Goal: Task Accomplishment & Management: Manage account settings

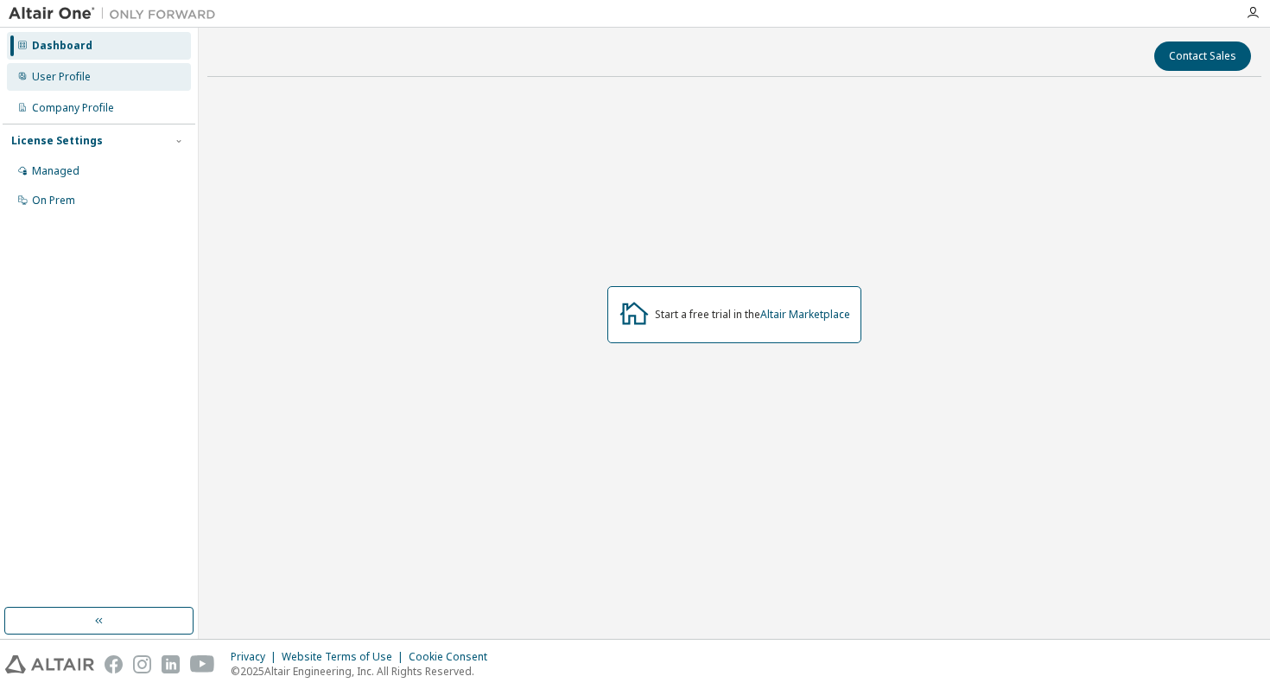
click at [56, 66] on div "User Profile" at bounding box center [99, 77] width 184 height 28
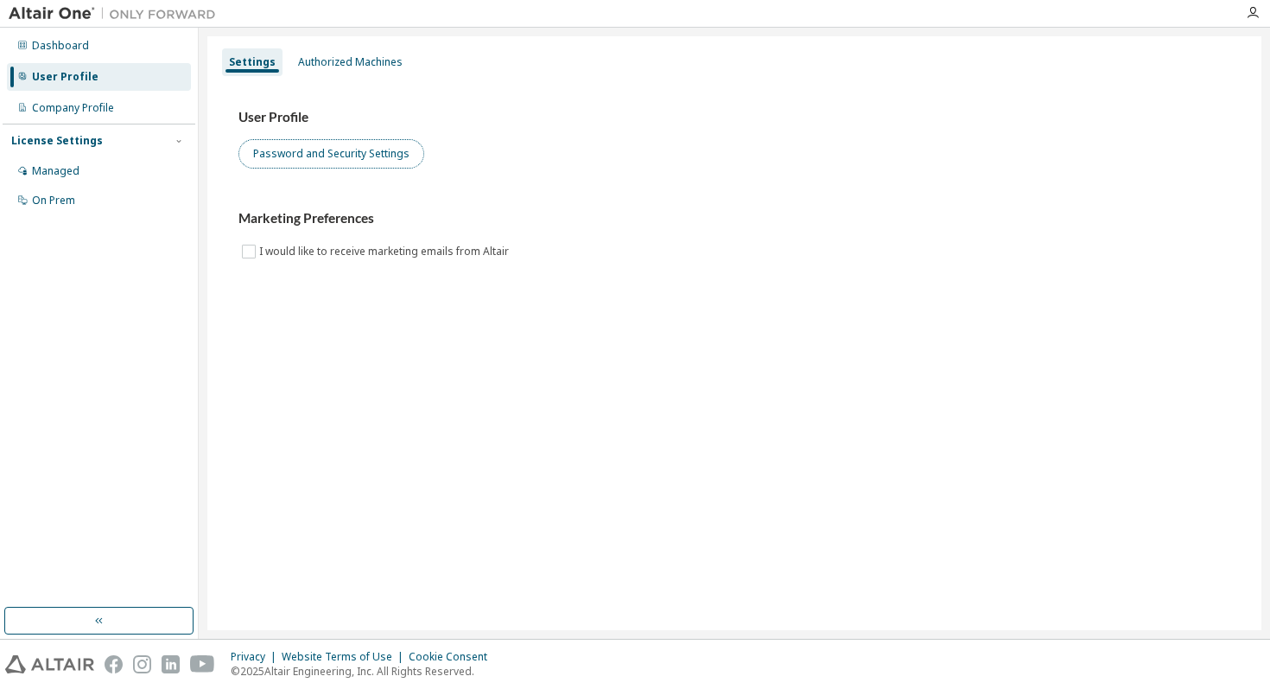
click at [309, 150] on button "Password and Security Settings" at bounding box center [331, 153] width 186 height 29
click at [38, 14] on img at bounding box center [117, 13] width 216 height 17
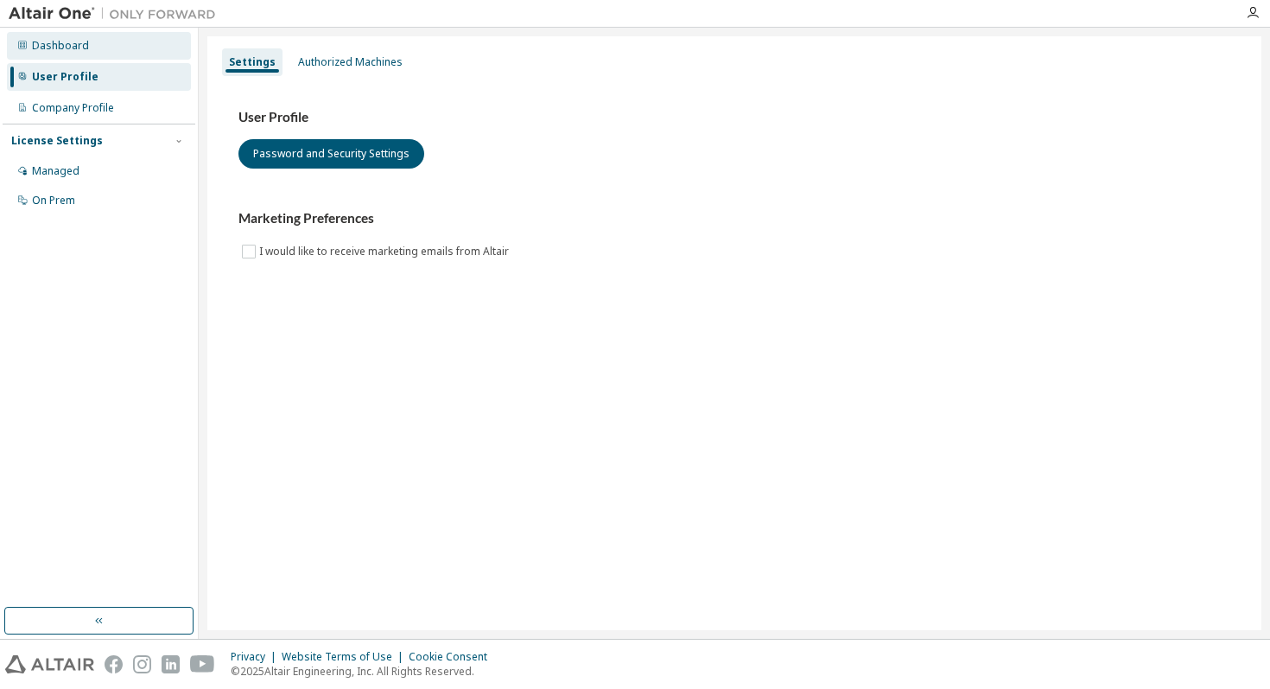
click at [58, 48] on div "Dashboard" at bounding box center [60, 46] width 57 height 14
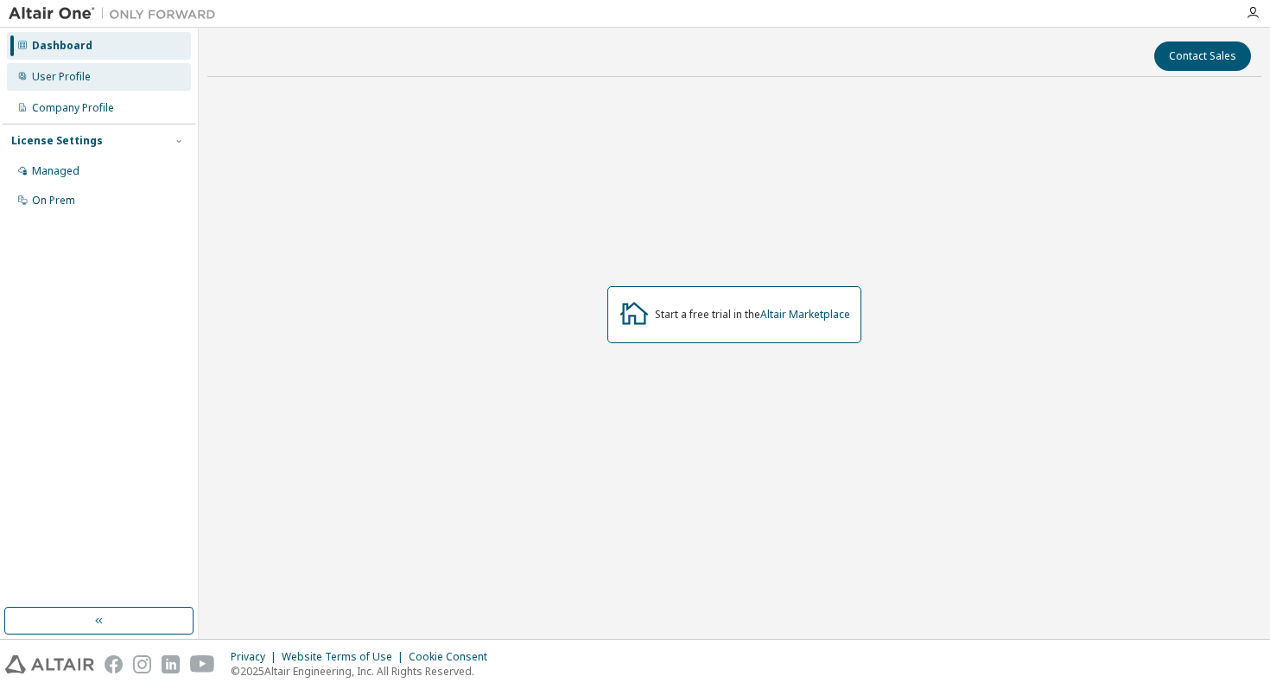
click at [60, 79] on div "User Profile" at bounding box center [61, 77] width 59 height 14
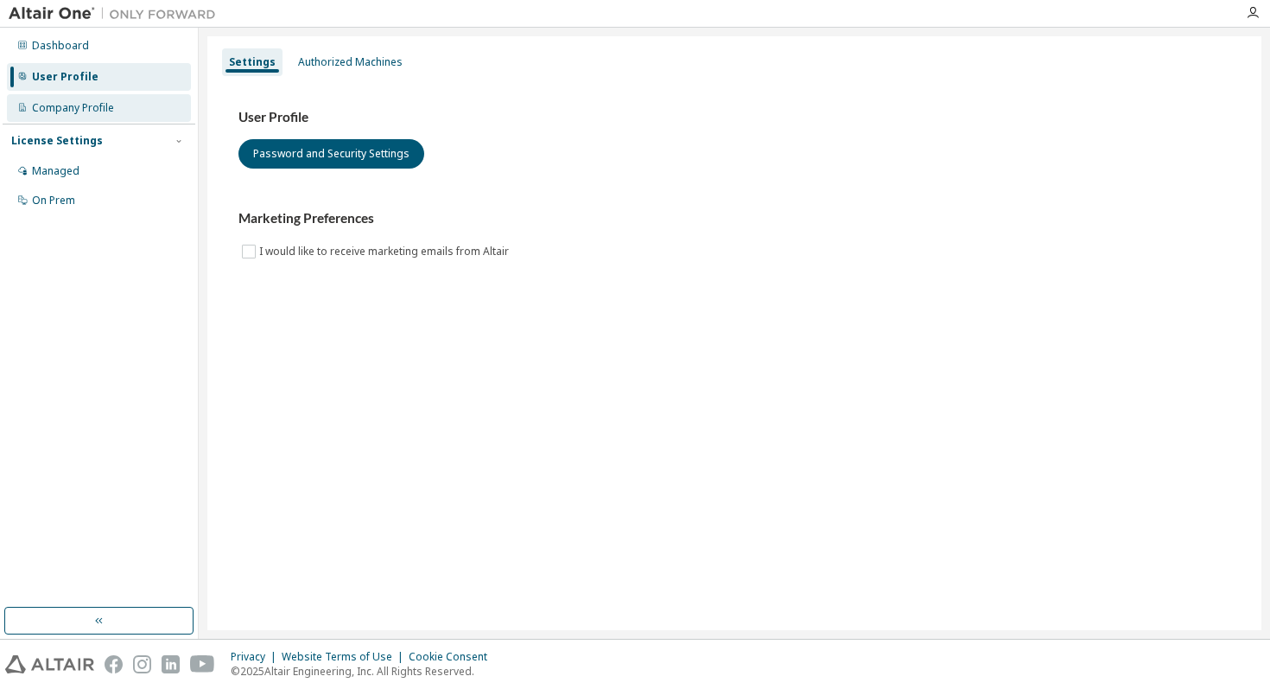
click at [61, 111] on div "Company Profile" at bounding box center [73, 108] width 82 height 14
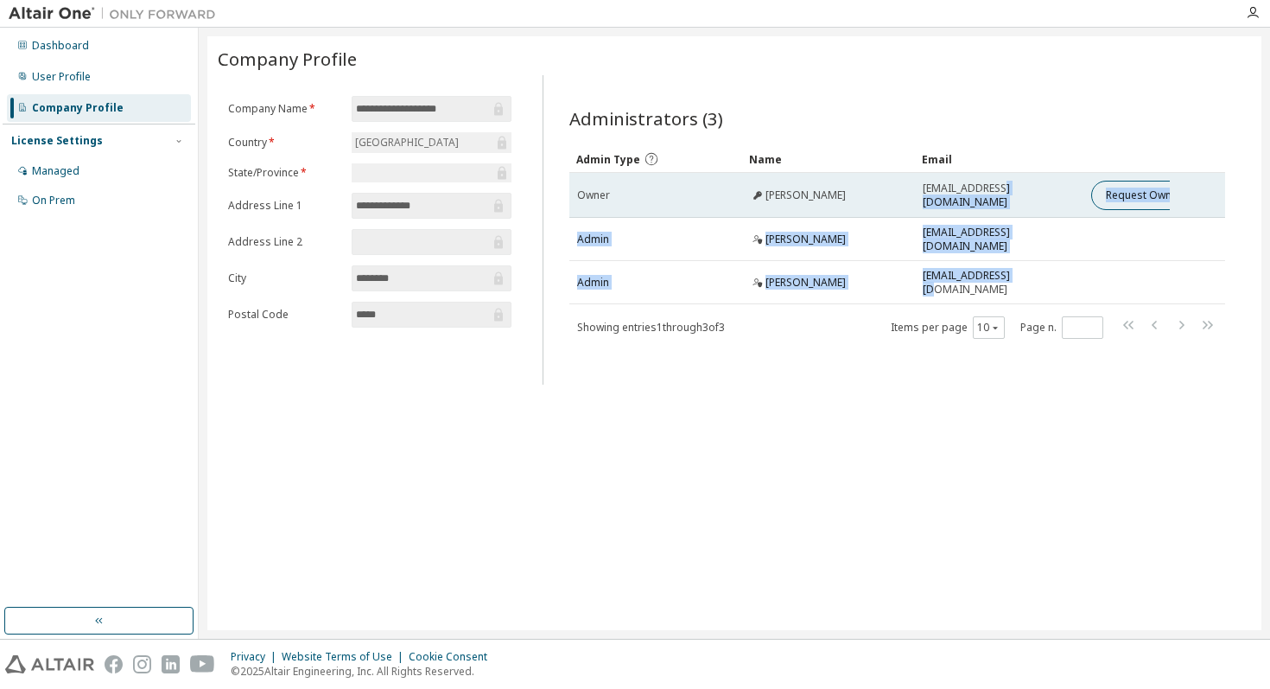
drag, startPoint x: 1013, startPoint y: 281, endPoint x: 963, endPoint y: 212, distance: 84.9
click at [964, 212] on tbody "Owner Sara Amendola sa3562@nyu.edu Request Owner Change Admin Mike Knox mikekno…" at bounding box center [897, 238] width 657 height 131
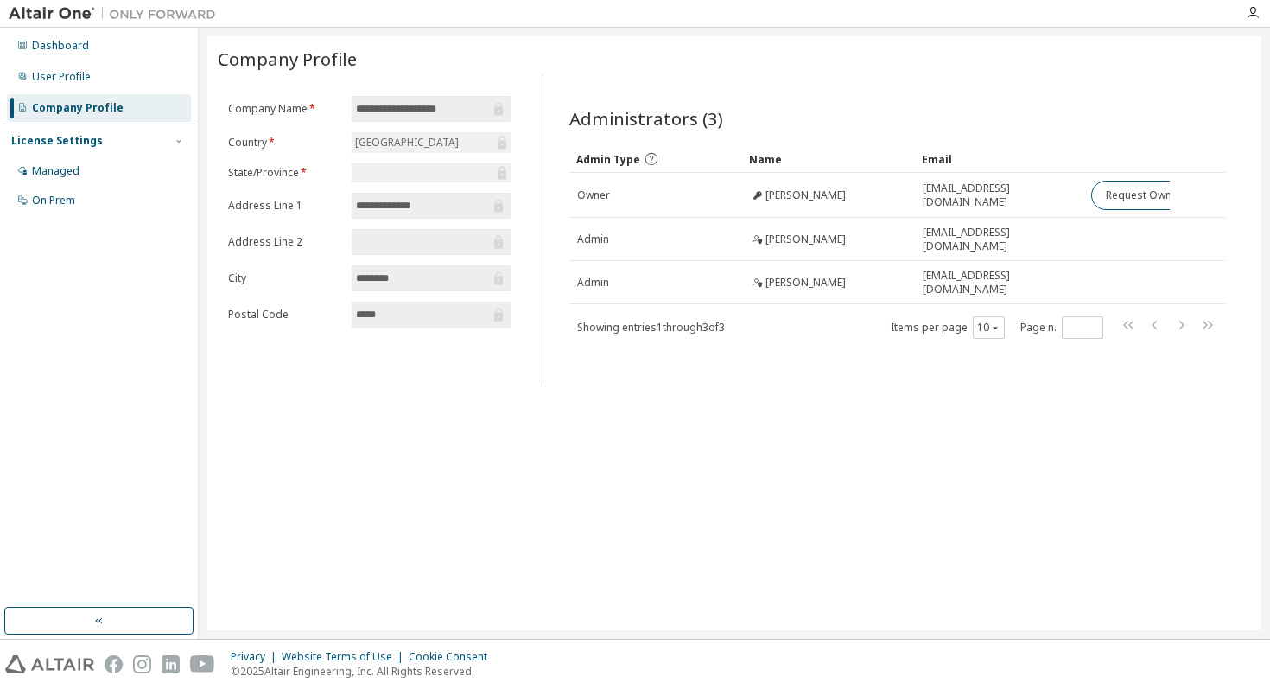
click at [973, 123] on div "Administrators (3)" at bounding box center [897, 118] width 657 height 24
click at [73, 162] on div "Managed" at bounding box center [99, 171] width 184 height 28
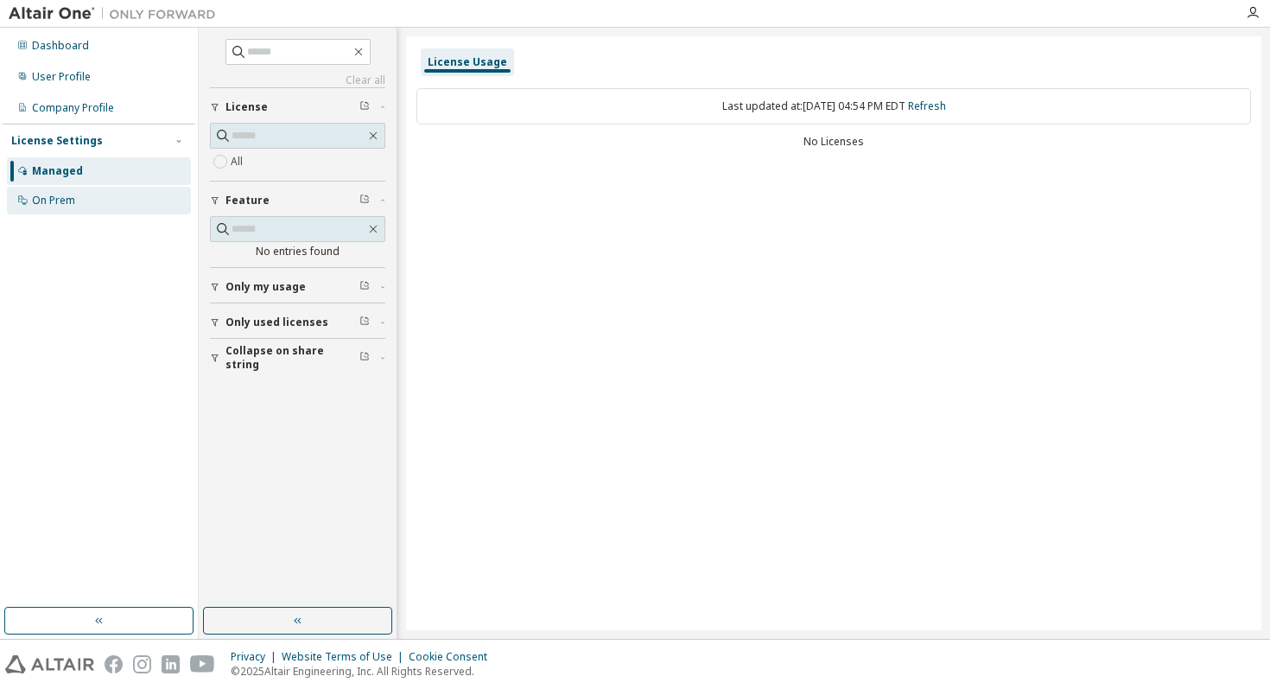
click at [68, 200] on div "On Prem" at bounding box center [53, 201] width 43 height 14
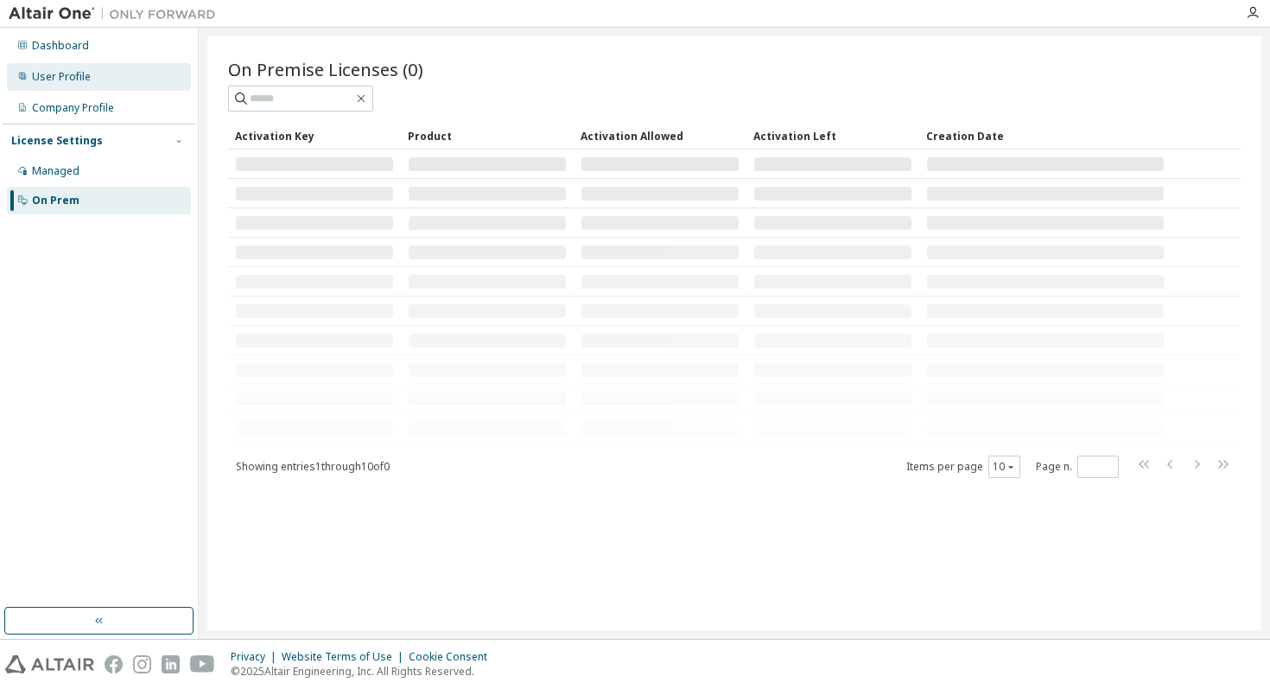
click at [85, 79] on div "User Profile" at bounding box center [61, 77] width 59 height 14
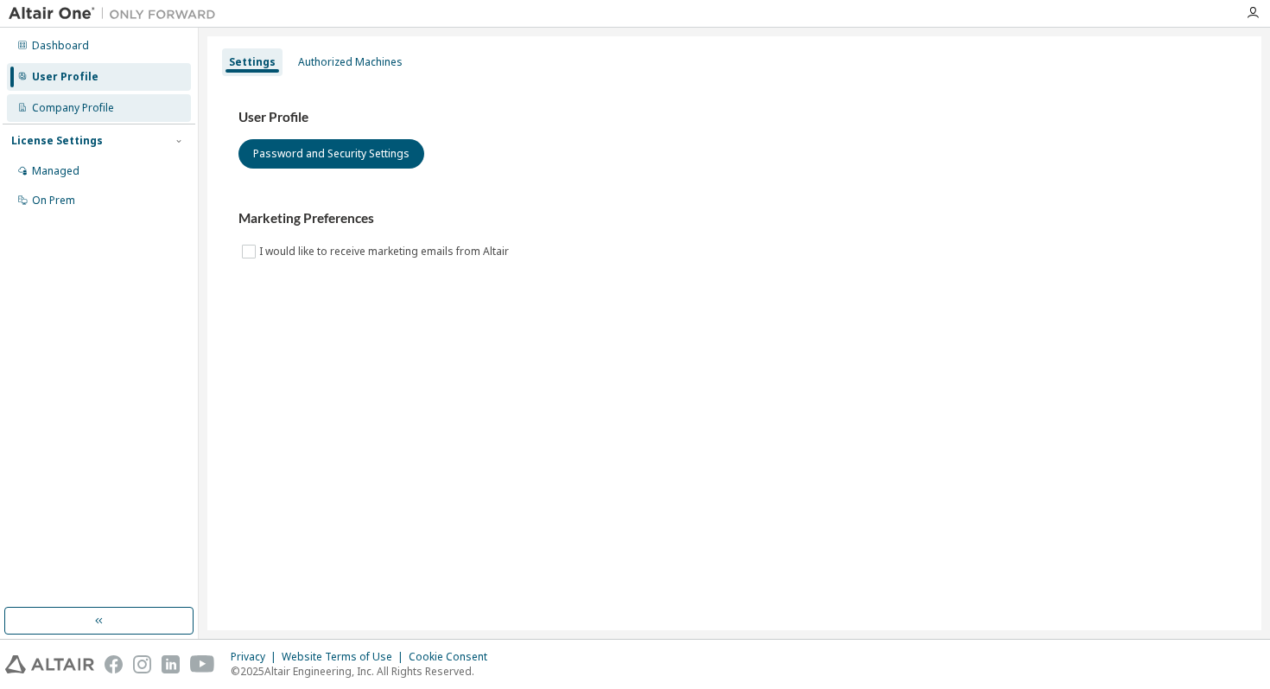
click at [88, 108] on div "Company Profile" at bounding box center [73, 108] width 82 height 14
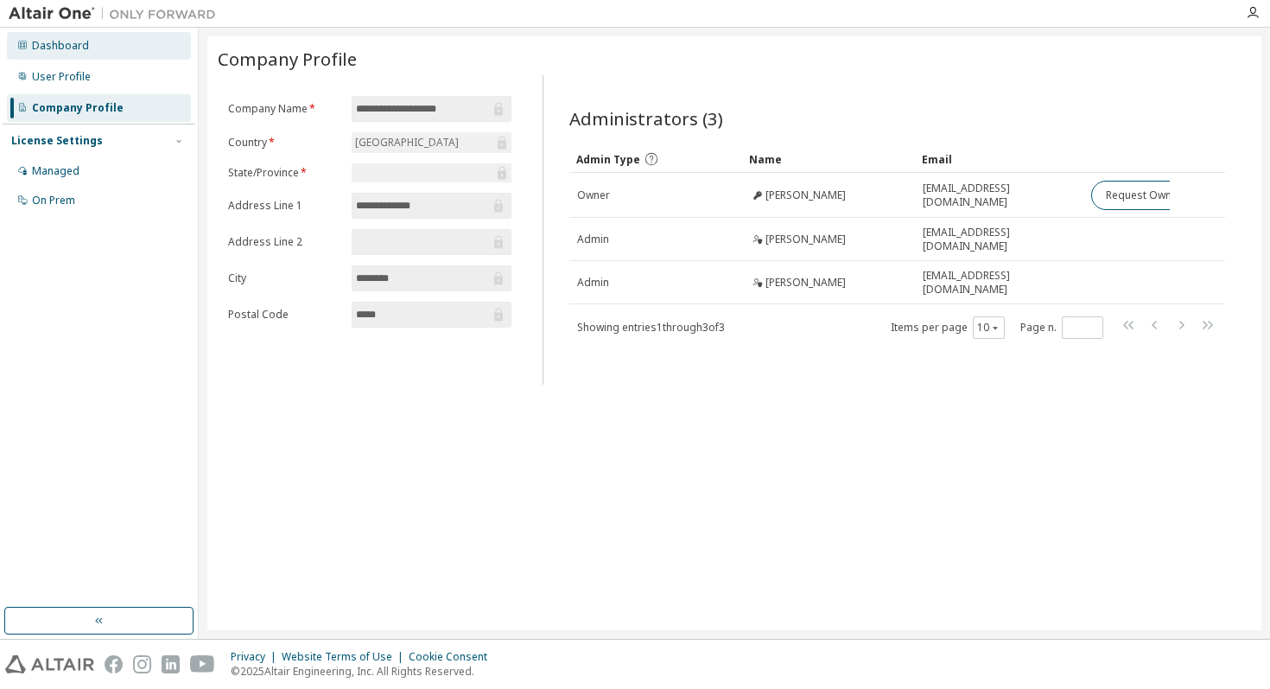
click at [101, 56] on div "Dashboard" at bounding box center [99, 46] width 184 height 28
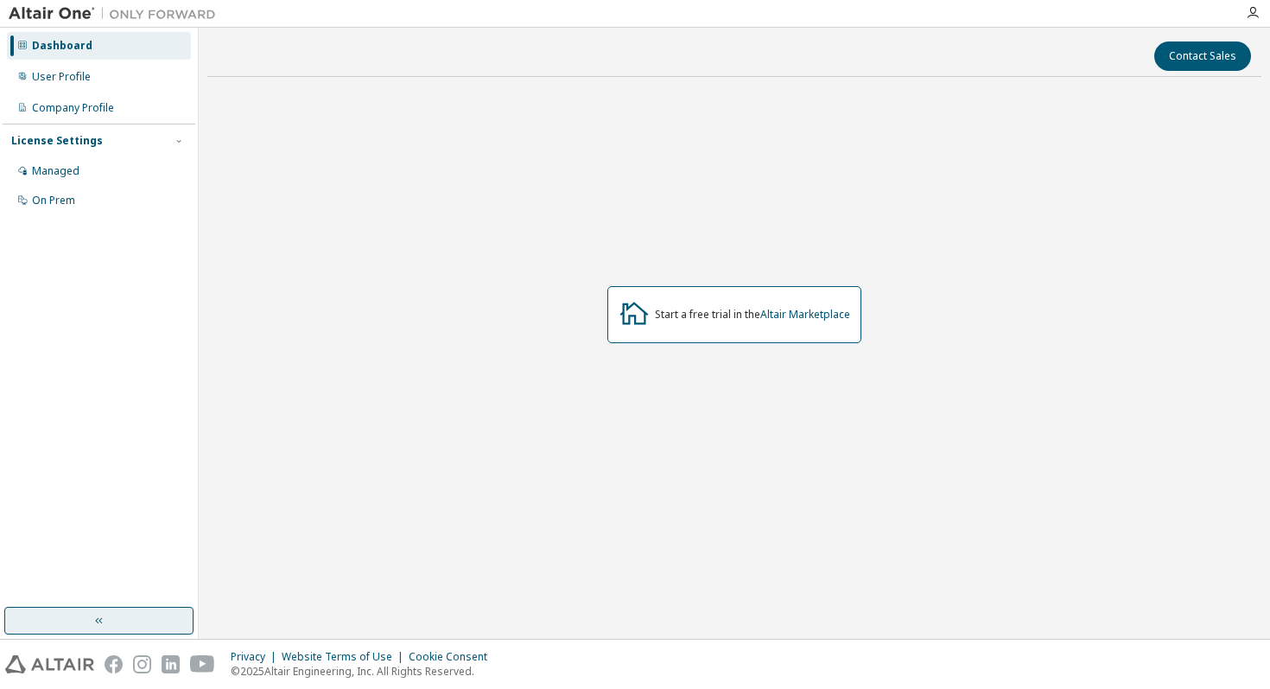
click at [96, 628] on button "button" at bounding box center [98, 620] width 189 height 28
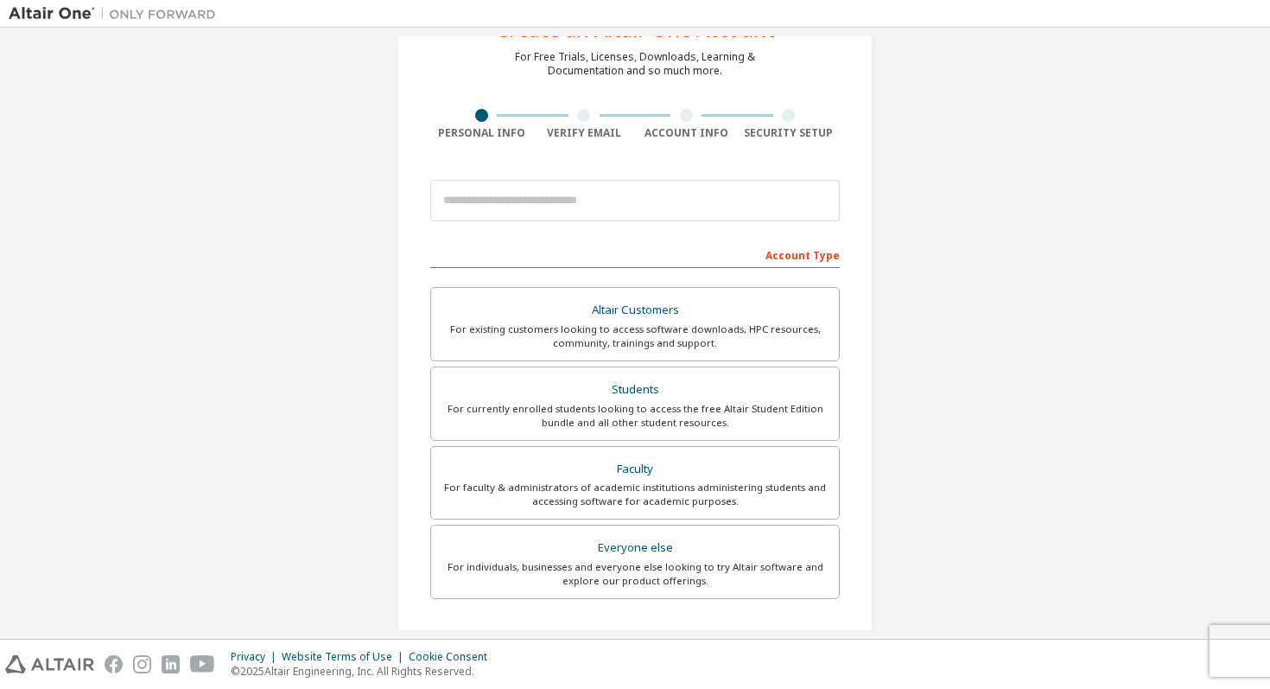
scroll to position [73, 0]
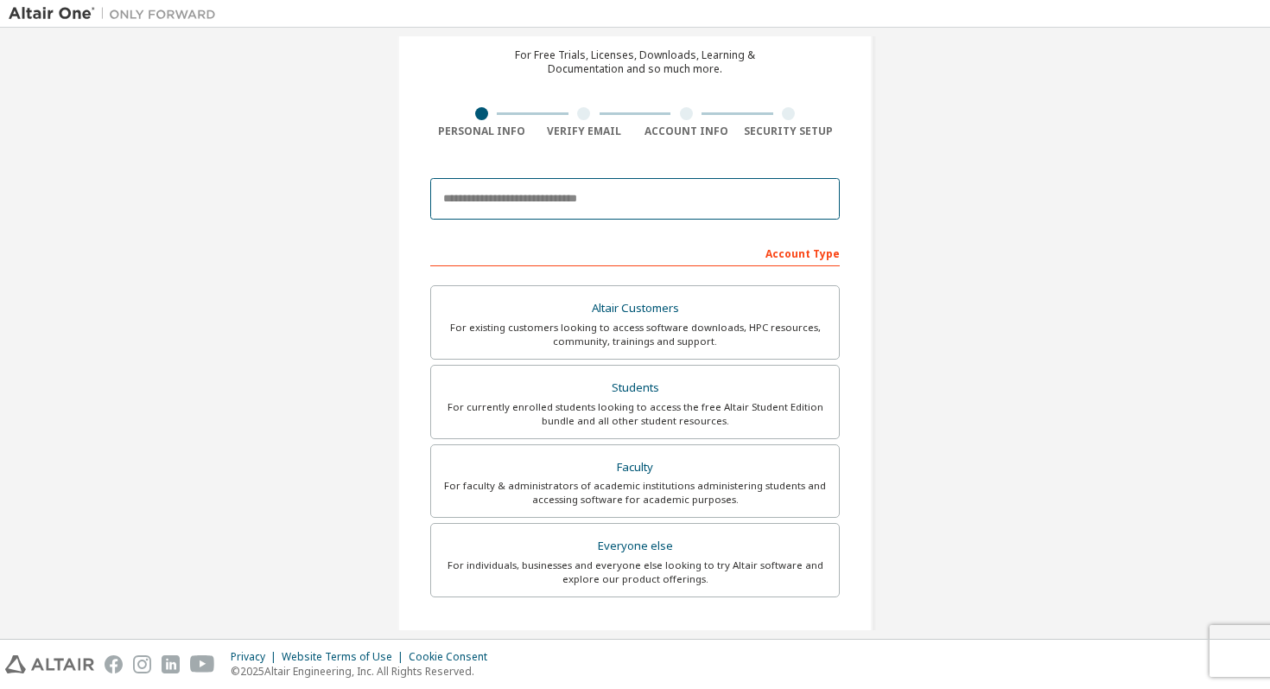
click at [581, 207] on input "email" at bounding box center [635, 198] width 410 height 41
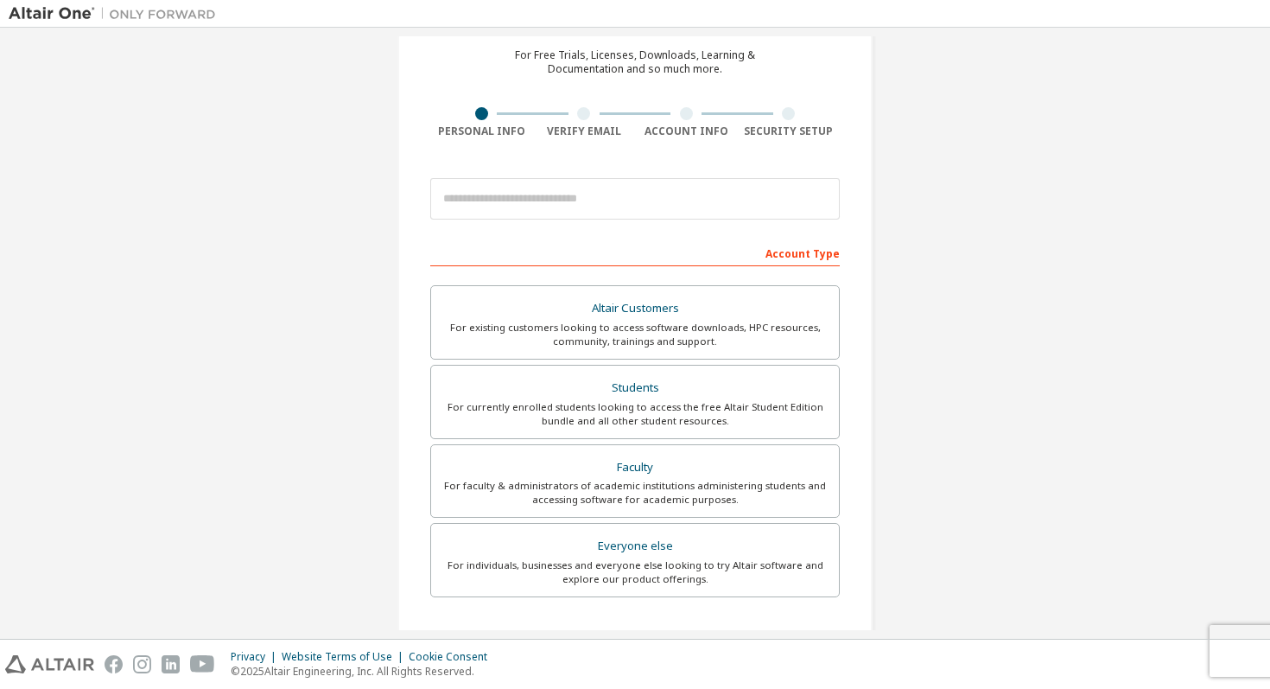
click at [882, 184] on div "Create an Altair One Account For Free Trials, Licenses, Downloads, Learning & D…" at bounding box center [635, 421] width 517 height 915
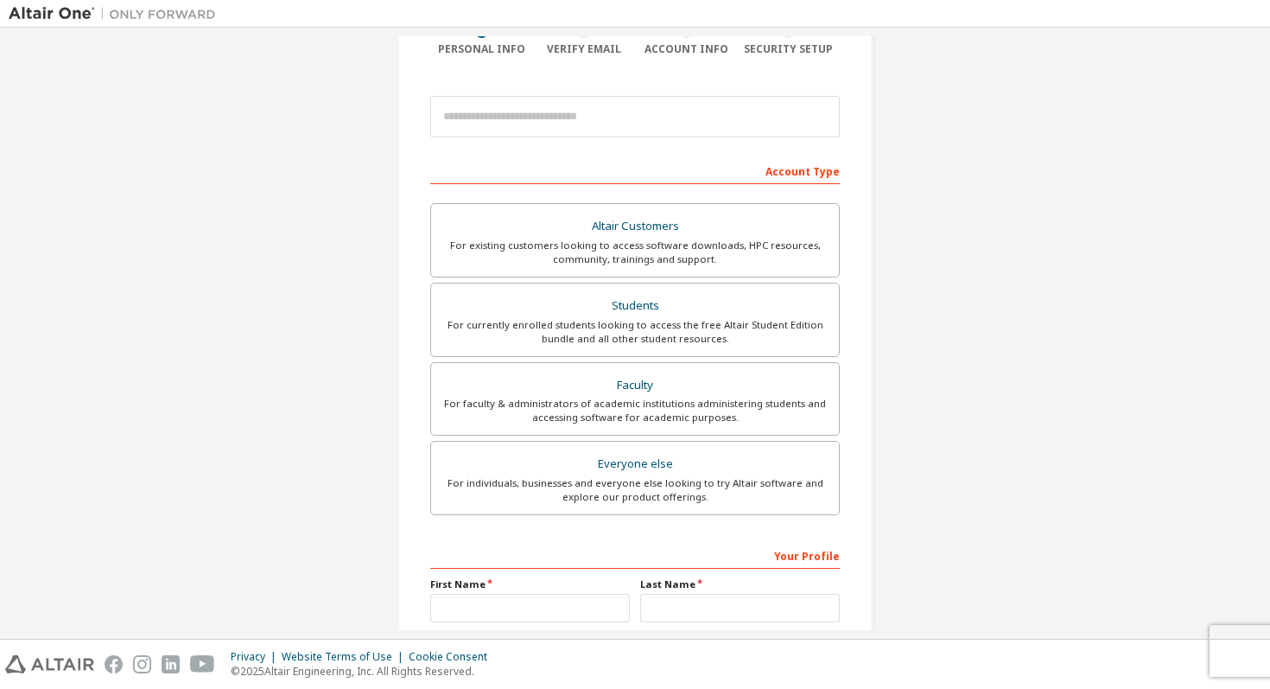
scroll to position [0, 0]
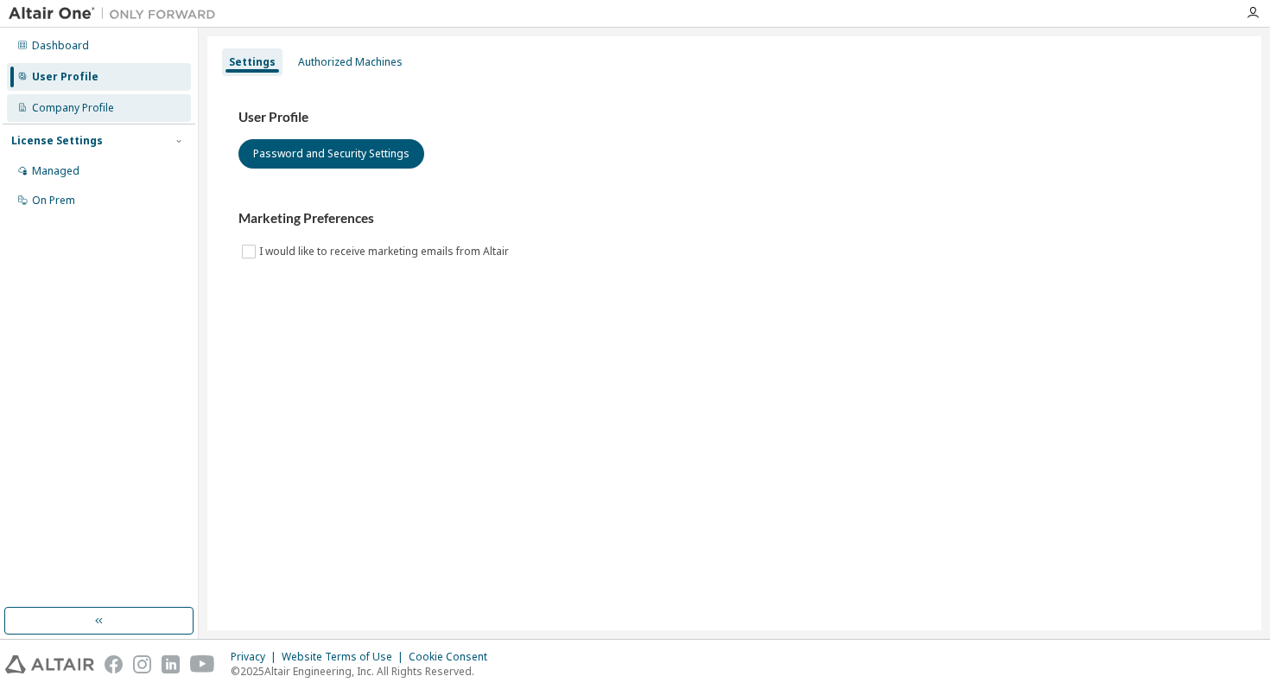
click at [56, 114] on div "Company Profile" at bounding box center [73, 108] width 82 height 14
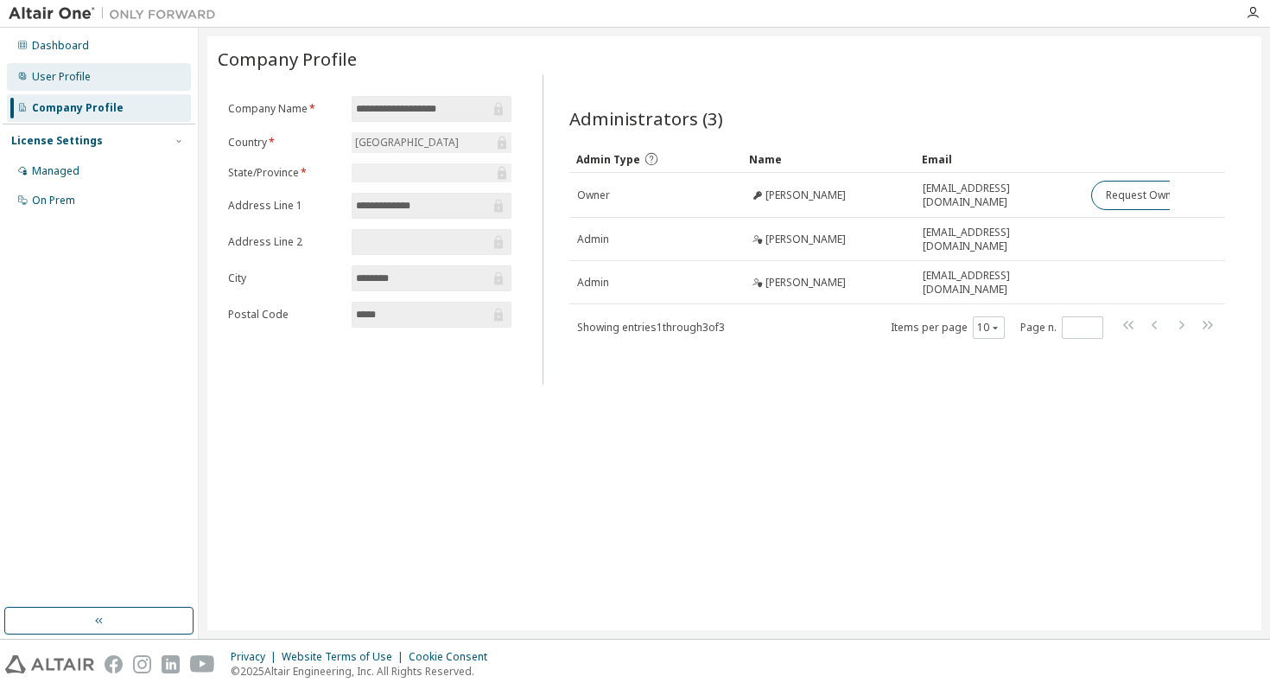
click at [60, 79] on div "User Profile" at bounding box center [61, 77] width 59 height 14
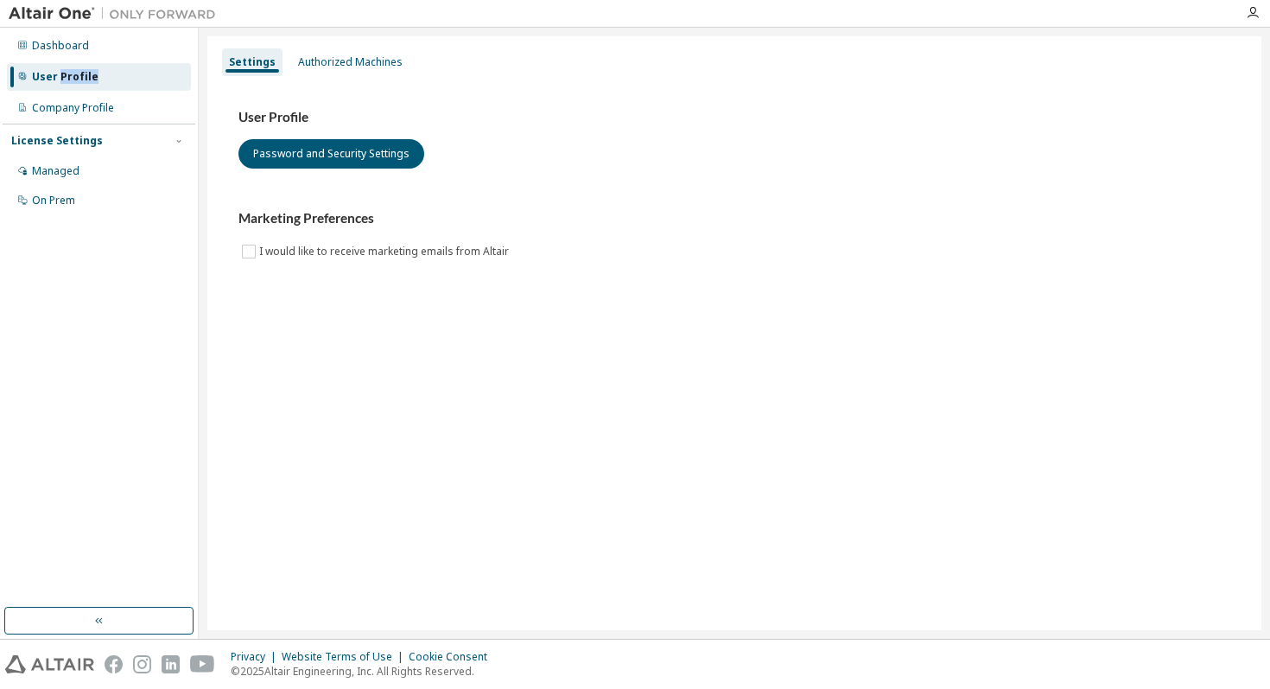
click at [60, 79] on div "User Profile" at bounding box center [65, 77] width 67 height 14
click at [361, 56] on div "Authorized Machines" at bounding box center [350, 62] width 105 height 14
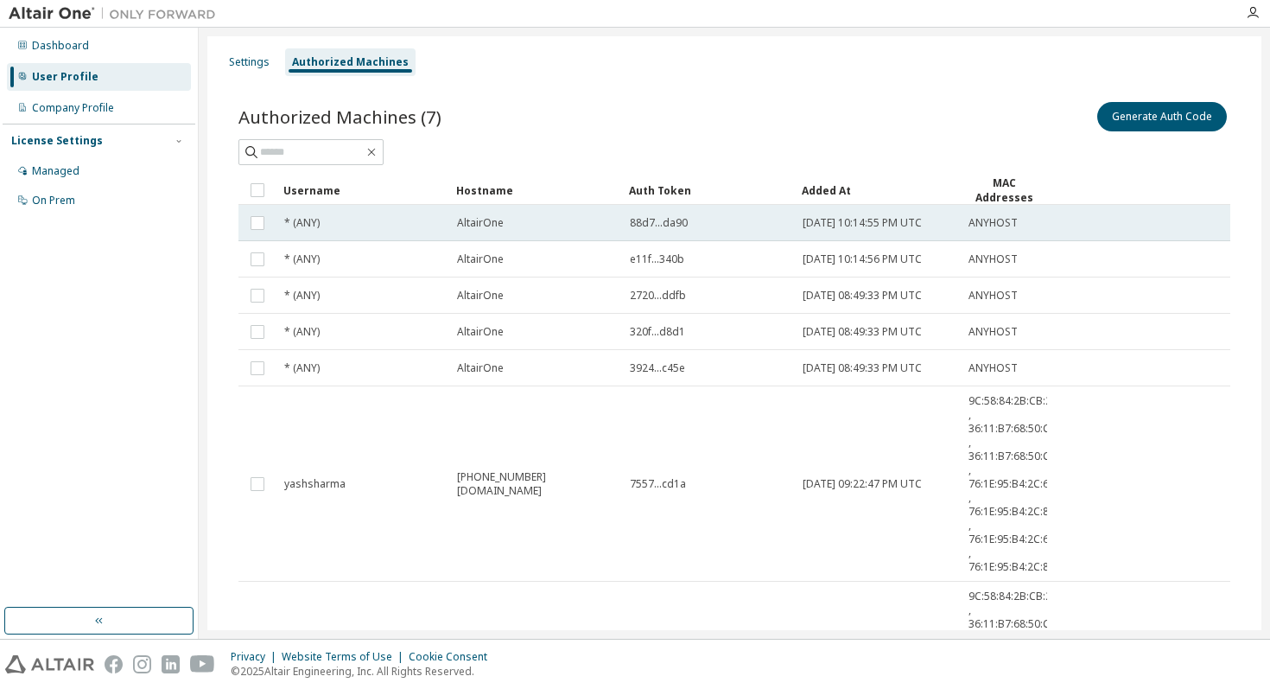
click at [285, 226] on span "* (ANY)" at bounding box center [301, 223] width 35 height 14
click at [295, 225] on span "* (ANY)" at bounding box center [301, 223] width 35 height 14
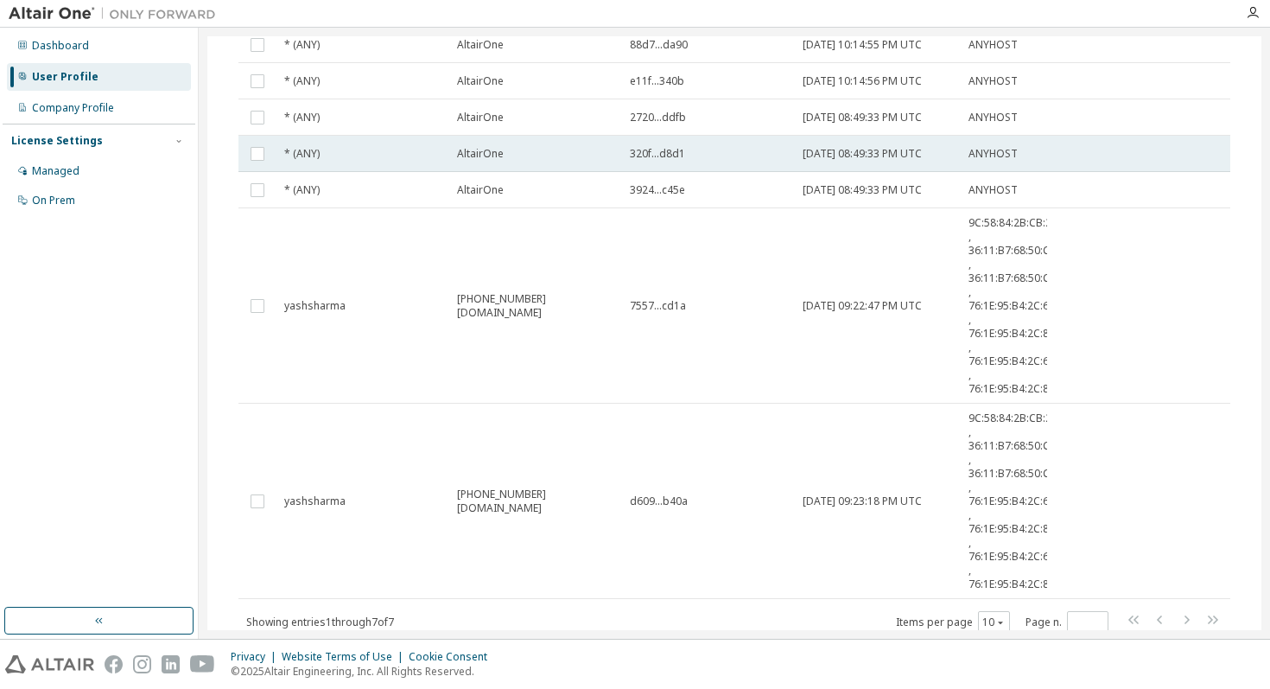
scroll to position [236, 0]
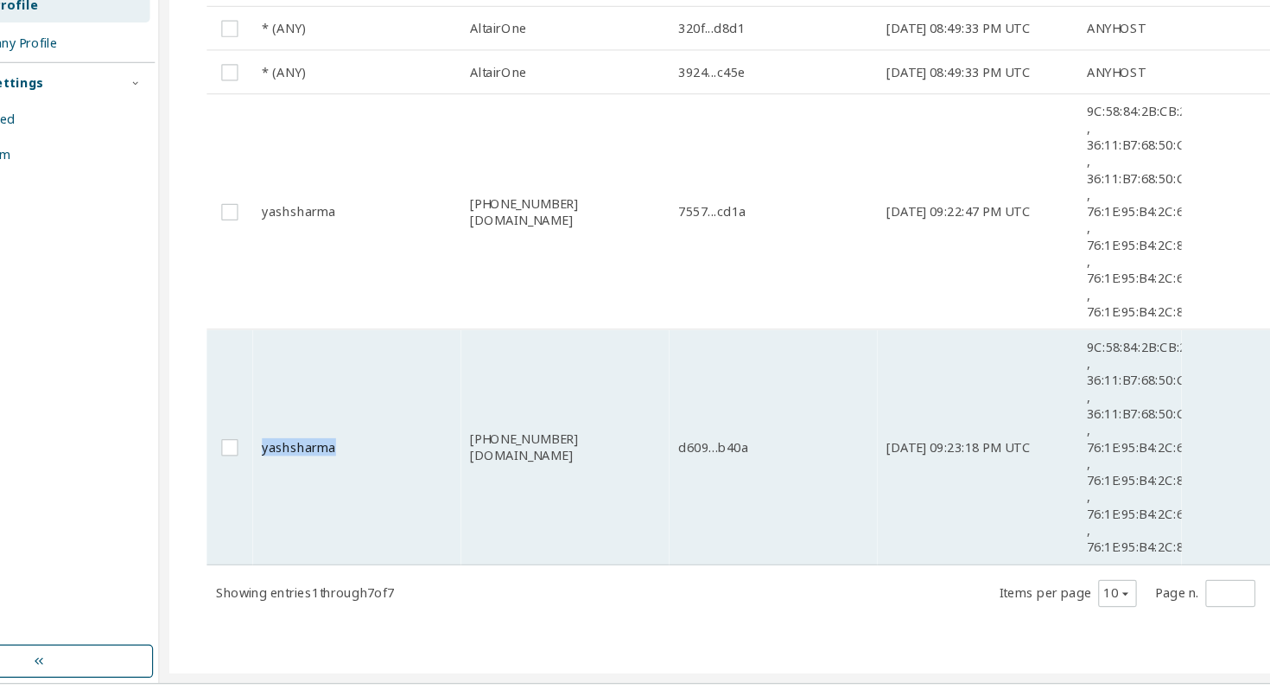
drag, startPoint x: 343, startPoint y: 444, endPoint x: 283, endPoint y: 447, distance: 59.7
click at [283, 447] on td "yashsharma" at bounding box center [362, 443] width 173 height 195
drag, startPoint x: 356, startPoint y: 446, endPoint x: 295, endPoint y: 447, distance: 61.3
click at [295, 447] on div "yashsharma" at bounding box center [362, 443] width 157 height 14
click at [375, 467] on td "yashsharma" at bounding box center [362, 443] width 173 height 195
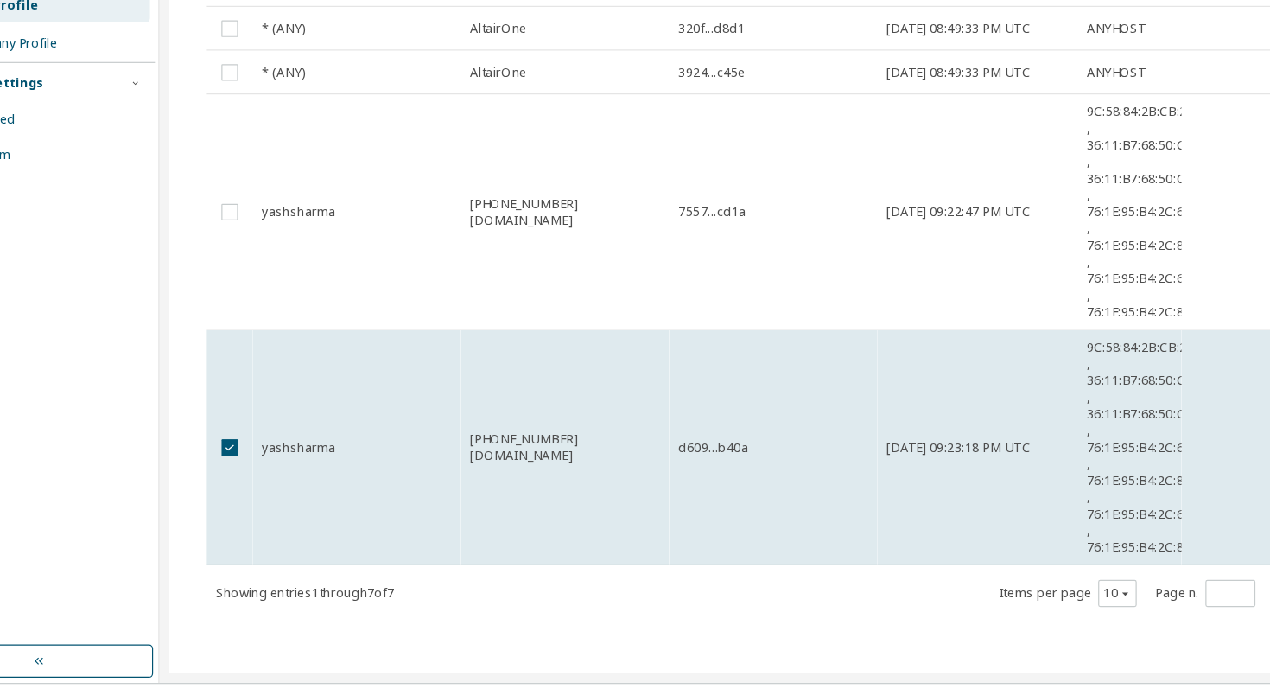
click at [375, 467] on td "yashsharma" at bounding box center [362, 443] width 173 height 195
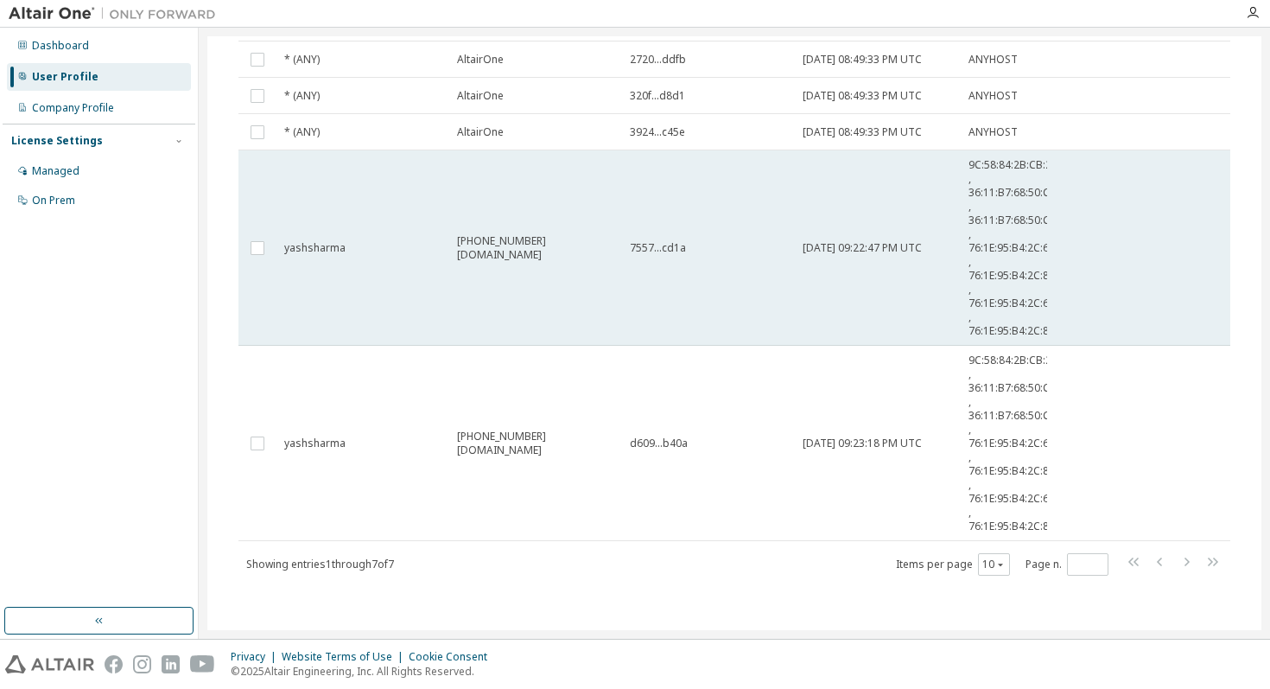
scroll to position [0, 0]
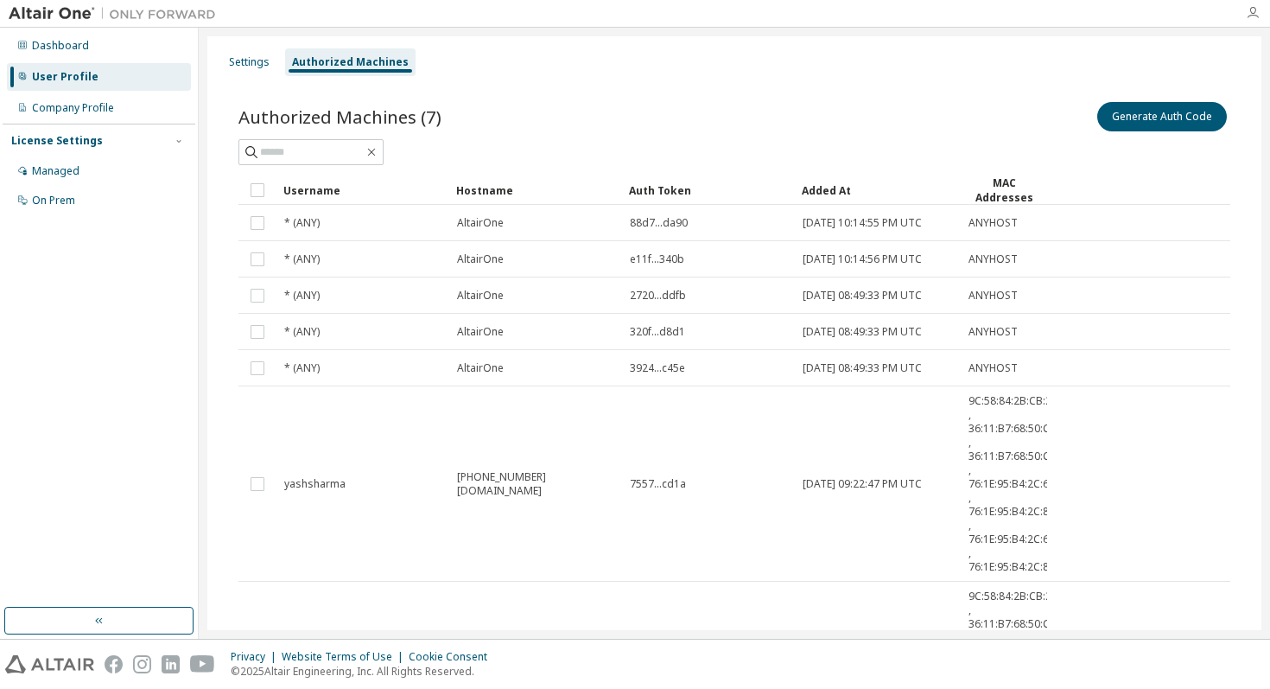
click at [1250, 6] on icon "button" at bounding box center [1253, 13] width 14 height 14
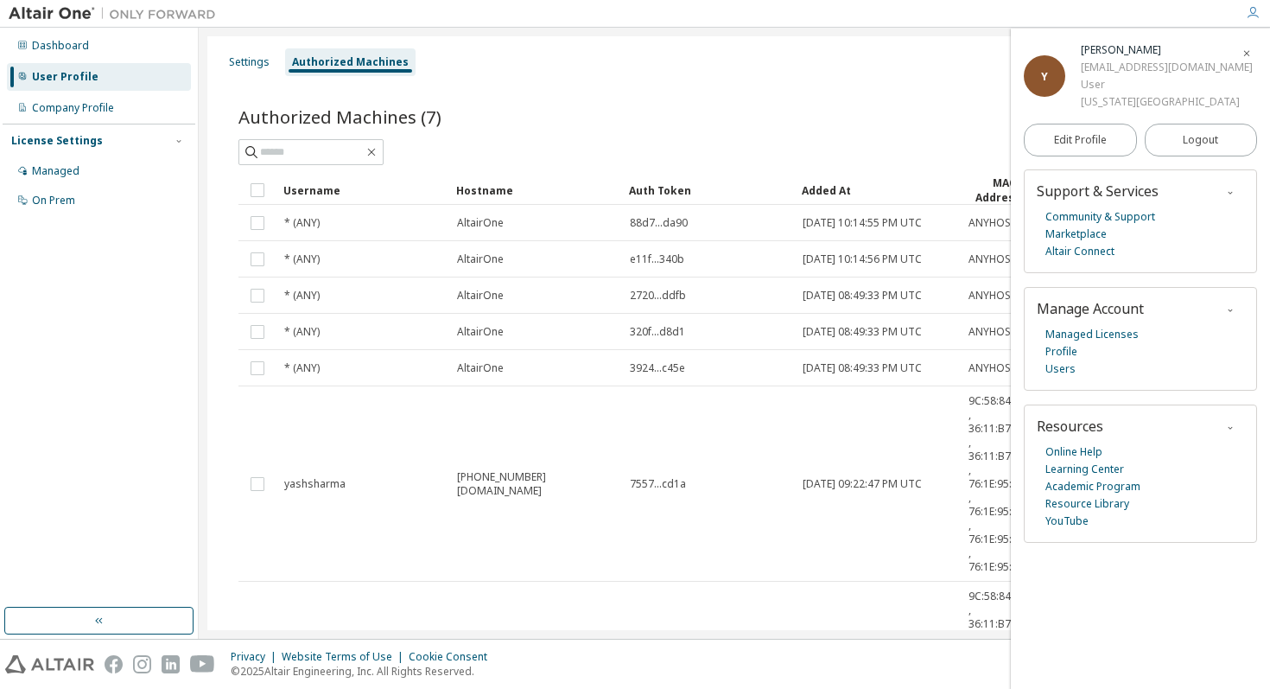
click at [1117, 71] on div "ys6587@nyu.edu" at bounding box center [1167, 67] width 172 height 17
click at [1128, 70] on div "ys6587@nyu.edu" at bounding box center [1167, 67] width 172 height 17
click at [1090, 85] on div "User" at bounding box center [1167, 84] width 172 height 17
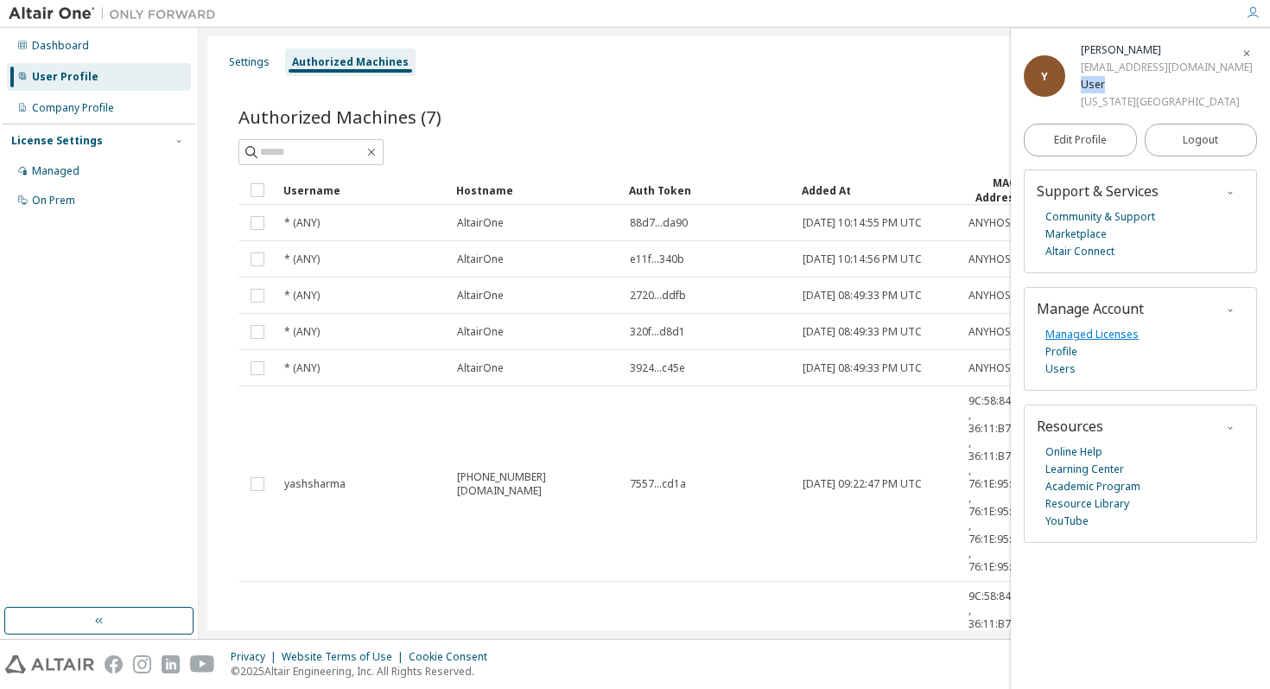
click at [1064, 333] on link "Managed Licenses" at bounding box center [1091, 334] width 93 height 17
click at [1078, 137] on span "Edit Profile" at bounding box center [1080, 140] width 53 height 14
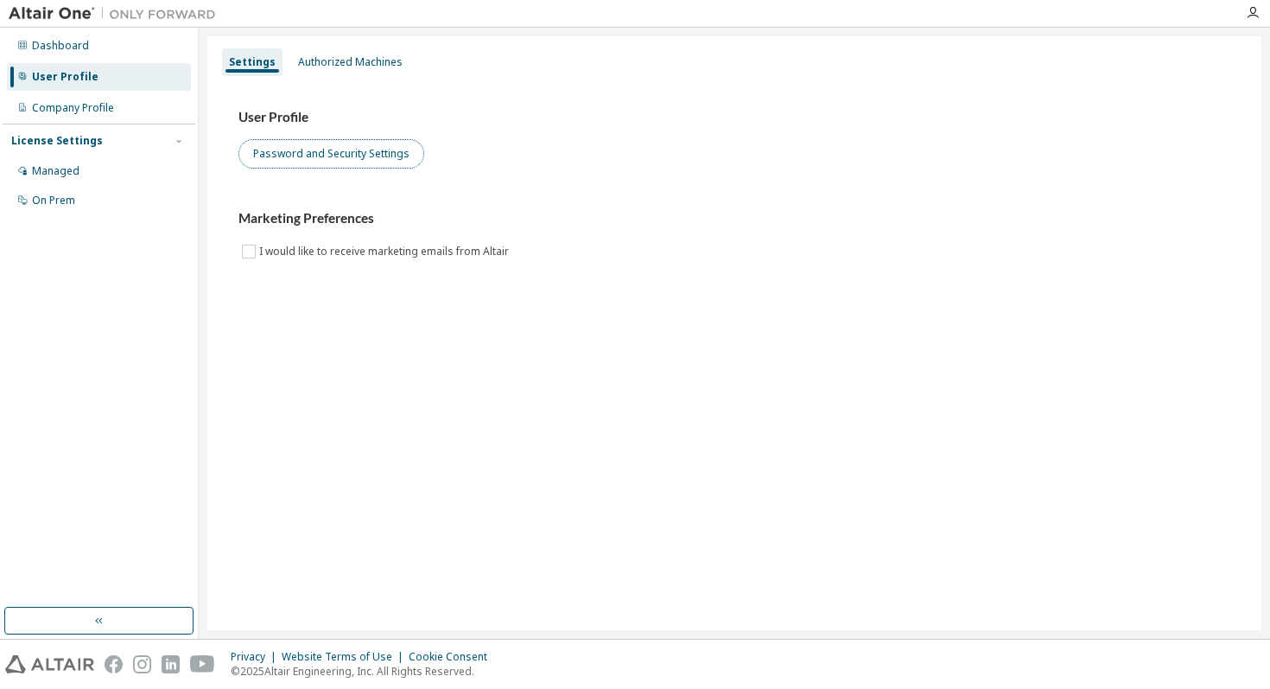
click at [288, 162] on button "Password and Security Settings" at bounding box center [331, 153] width 186 height 29
